Goal: Information Seeking & Learning: Learn about a topic

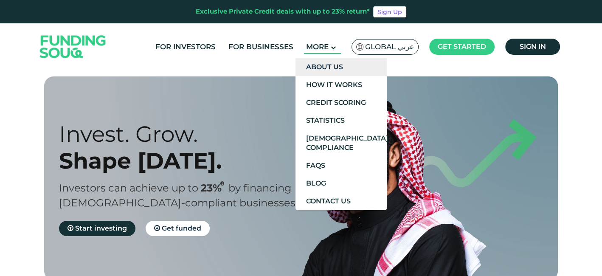
click at [318, 71] on link "About Us" at bounding box center [341, 67] width 91 height 18
